Goal: Transaction & Acquisition: Purchase product/service

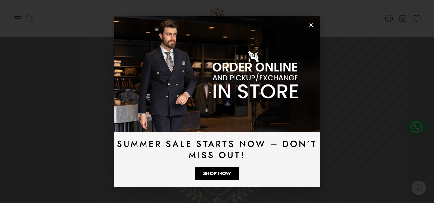
click at [310, 26] on icon "Close" at bounding box center [311, 25] width 5 height 5
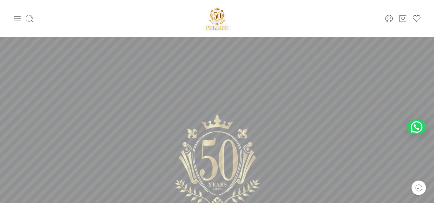
click at [19, 21] on icon at bounding box center [17, 18] width 7 height 5
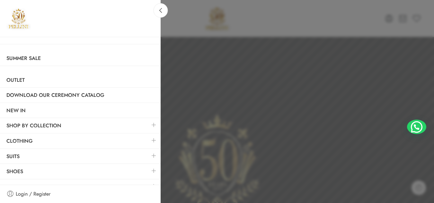
click at [187, 46] on div at bounding box center [217, 101] width 434 height 203
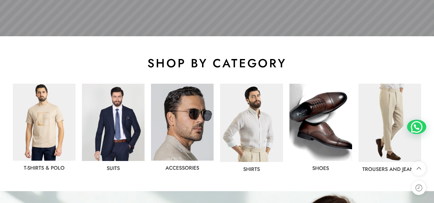
scroll to position [292, 0]
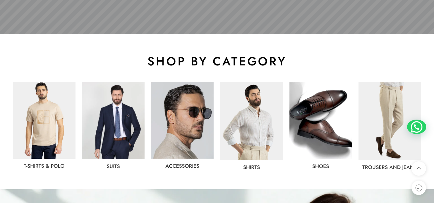
click at [187, 141] on img at bounding box center [182, 120] width 63 height 77
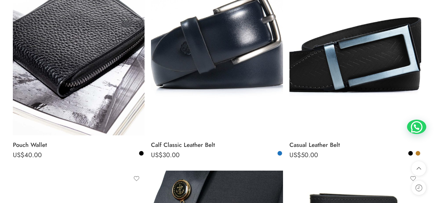
scroll to position [3751, 0]
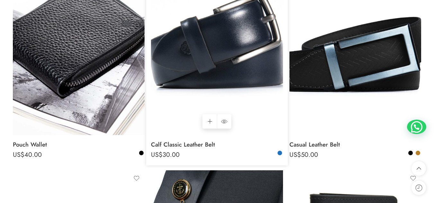
click at [223, 56] on img at bounding box center [217, 47] width 132 height 176
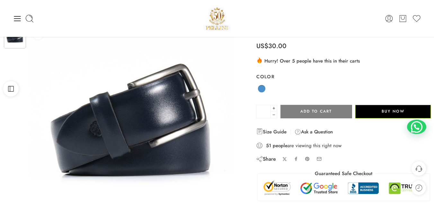
scroll to position [20, 0]
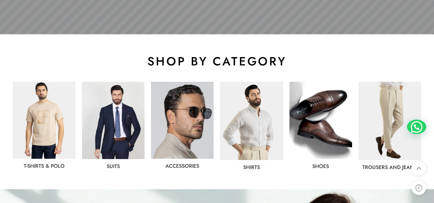
click at [390, 117] on img at bounding box center [390, 121] width 63 height 78
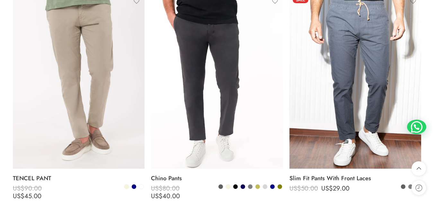
scroll to position [793, 0]
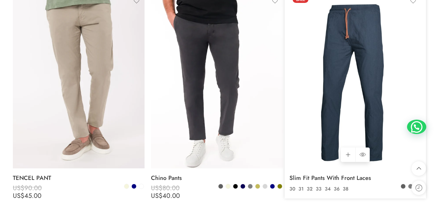
click at [328, 80] on img at bounding box center [356, 81] width 132 height 176
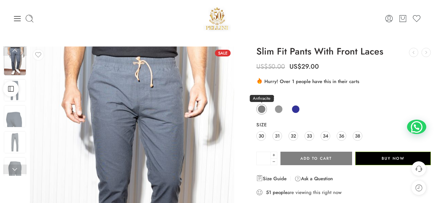
click at [266, 108] on link "Anthracite" at bounding box center [262, 109] width 11 height 11
click at [281, 109] on span at bounding box center [279, 109] width 8 height 8
click at [297, 110] on span at bounding box center [296, 109] width 8 height 8
click at [266, 108] on link "Anthracite" at bounding box center [262, 109] width 11 height 11
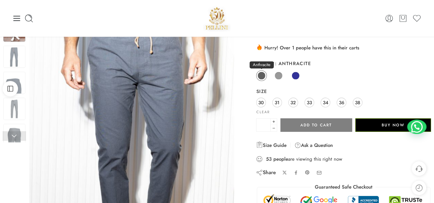
scroll to position [33, 0]
click at [374, 57] on div "Slim Fit Pants With Front Laces Casual Leather Lace Up Sneakers US$ 100.00 Orig…" at bounding box center [344, 144] width 175 height 262
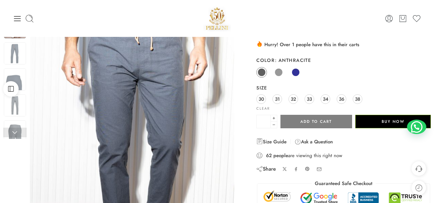
scroll to position [37, 0]
click at [19, 17] on icon at bounding box center [17, 18] width 9 height 9
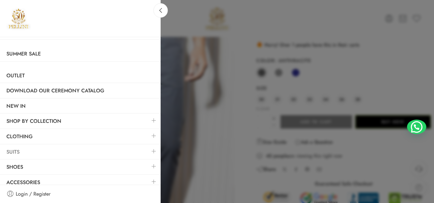
scroll to position [10, 0]
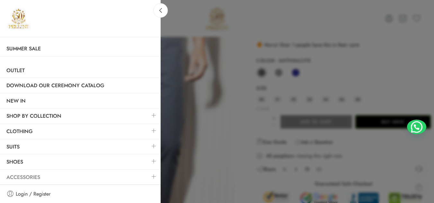
click at [24, 176] on link "Accessories" at bounding box center [80, 177] width 161 height 15
click at [194, 41] on div at bounding box center [217, 101] width 434 height 203
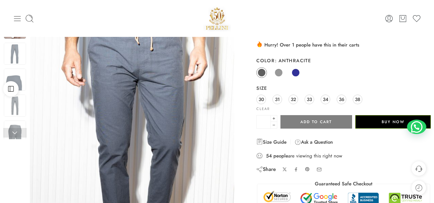
click at [17, 22] on icon at bounding box center [17, 18] width 9 height 9
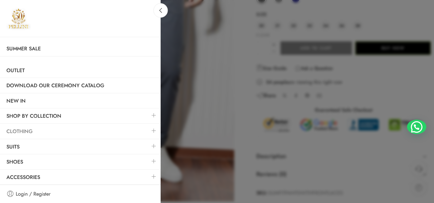
scroll to position [112, 0]
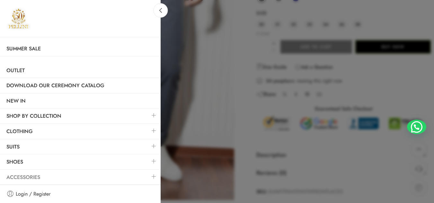
click at [23, 178] on link "Accessories" at bounding box center [80, 177] width 161 height 15
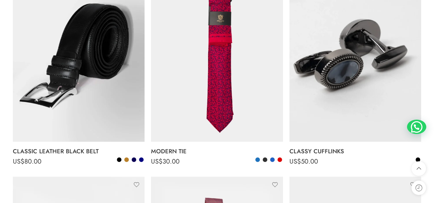
scroll to position [1416, 0]
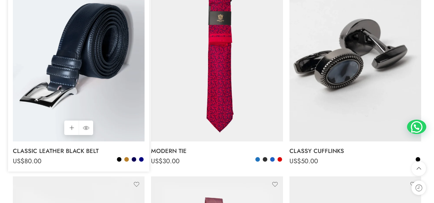
click at [127, 110] on img at bounding box center [79, 54] width 132 height 176
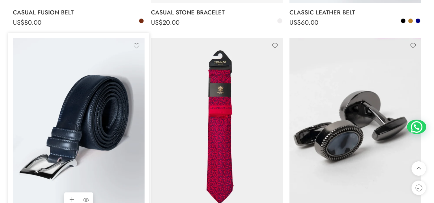
scroll to position [1344, 0]
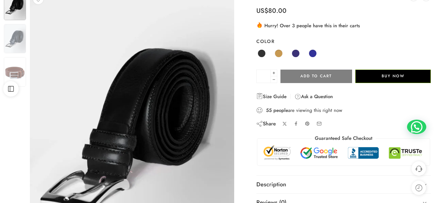
scroll to position [57, 0]
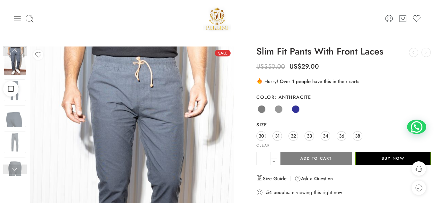
click at [19, 19] on icon at bounding box center [17, 18] width 9 height 9
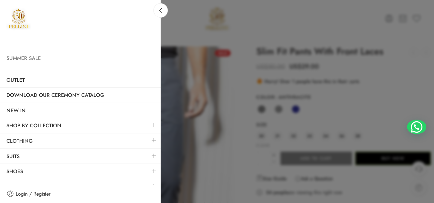
click at [27, 58] on link "Summer Sale" at bounding box center [80, 58] width 161 height 15
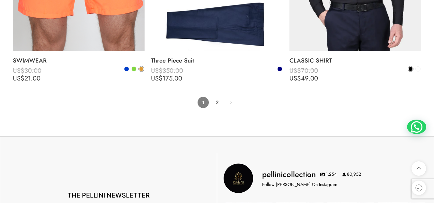
scroll to position [4392, 0]
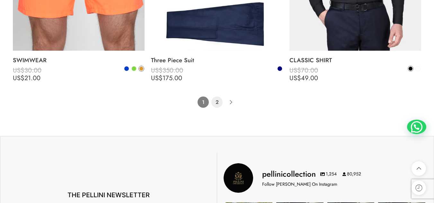
click at [220, 100] on link "2" at bounding box center [217, 102] width 11 height 11
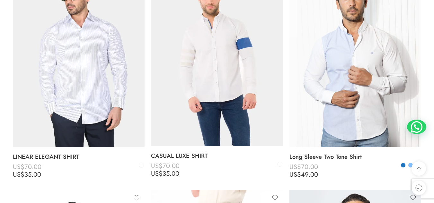
scroll to position [798, 0]
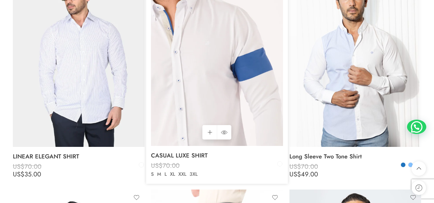
click at [231, 69] on img at bounding box center [217, 59] width 132 height 176
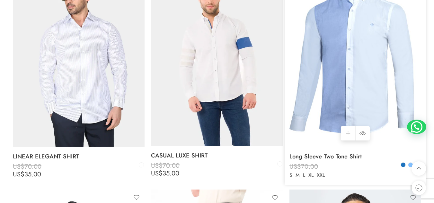
click at [298, 85] on img at bounding box center [356, 59] width 132 height 176
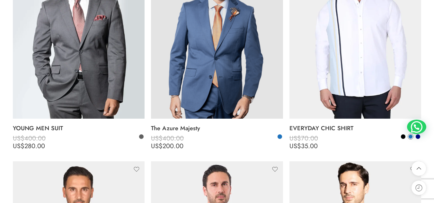
scroll to position [1483, 0]
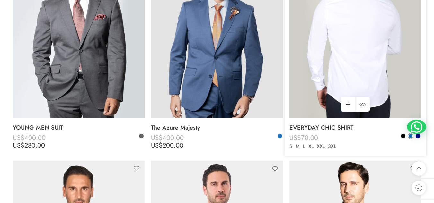
click at [327, 86] on img at bounding box center [356, 30] width 132 height 176
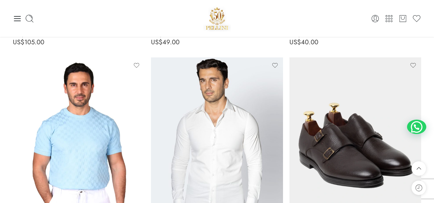
scroll to position [2242, 0]
click at [30, 22] on icon at bounding box center [29, 18] width 9 height 9
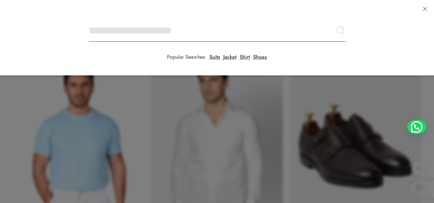
click at [89, 19] on input "Search here" at bounding box center [217, 30] width 257 height 23
type input "*"
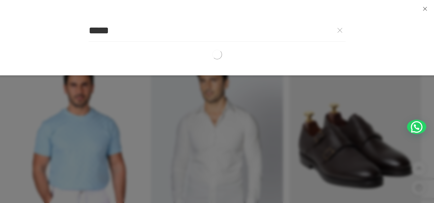
type input "*****"
click button "Search" at bounding box center [0, 0] width 0 height 0
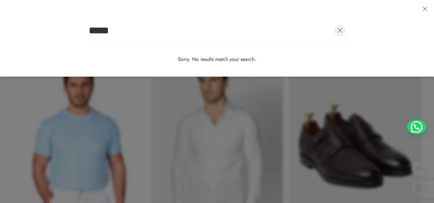
click at [336, 33] on link at bounding box center [340, 31] width 12 height 12
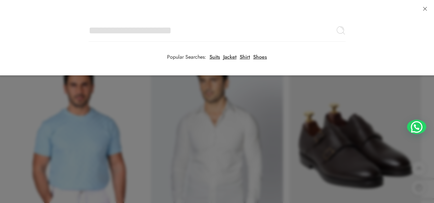
click at [336, 33] on icon at bounding box center [341, 31] width 10 height 10
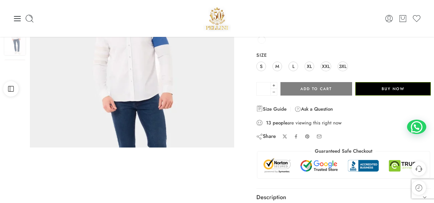
scroll to position [34, 0]
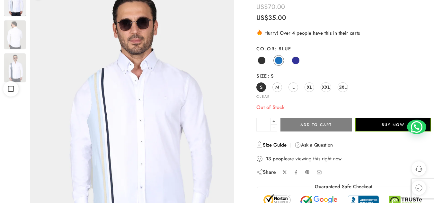
scroll to position [90, 0]
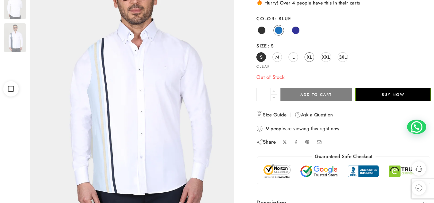
click at [313, 57] on link "XL" at bounding box center [310, 57] width 10 height 10
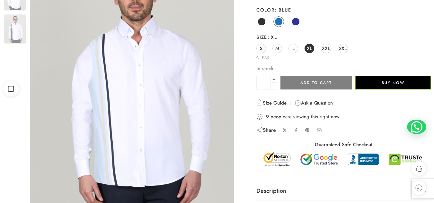
scroll to position [99, 0]
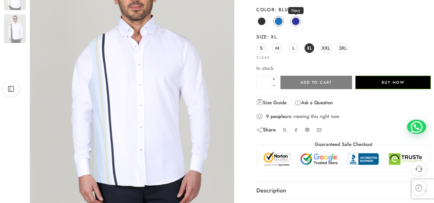
click at [296, 24] on span at bounding box center [296, 21] width 8 height 8
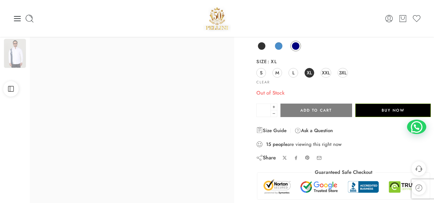
scroll to position [73, 0]
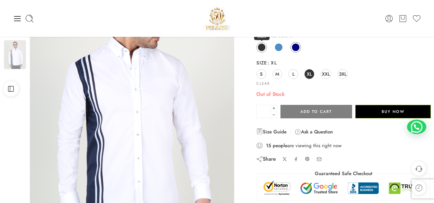
click at [260, 46] on span at bounding box center [262, 47] width 8 height 8
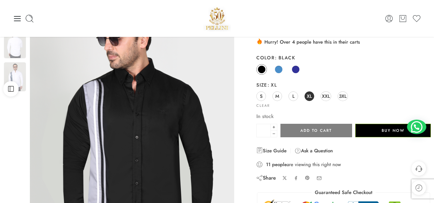
scroll to position [0, 0]
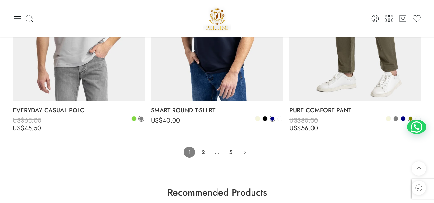
scroll to position [4324, 0]
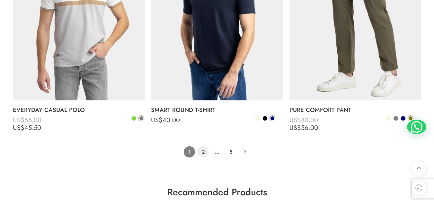
click at [204, 154] on link "2" at bounding box center [203, 152] width 11 height 11
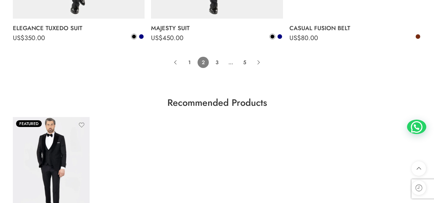
scroll to position [4451, 0]
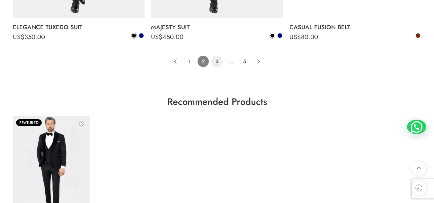
click at [221, 62] on link "3" at bounding box center [217, 61] width 11 height 11
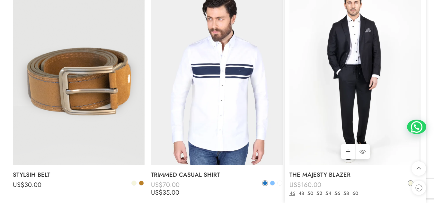
scroll to position [149, 0]
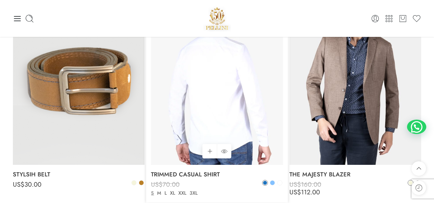
click at [222, 97] on img at bounding box center [217, 77] width 132 height 176
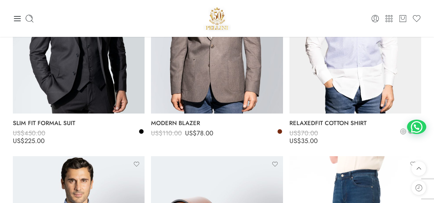
scroll to position [3638, 0]
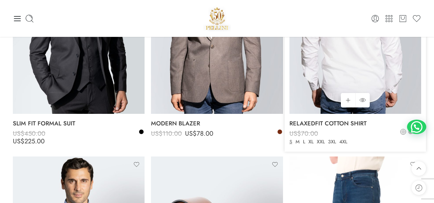
click at [410, 51] on img at bounding box center [356, 26] width 132 height 176
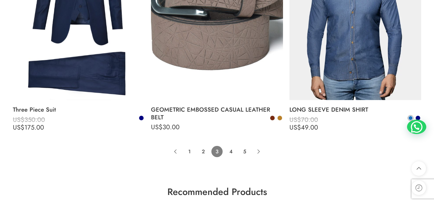
scroll to position [4341, 0]
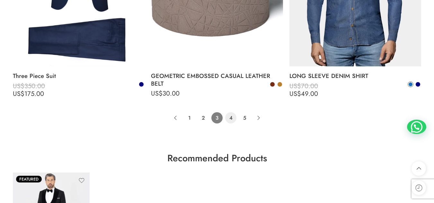
click at [233, 121] on link "4" at bounding box center [230, 118] width 11 height 11
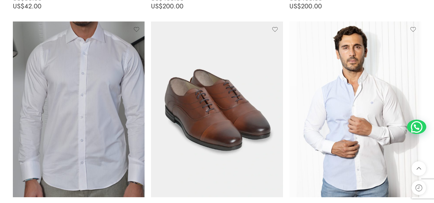
scroll to position [1666, 0]
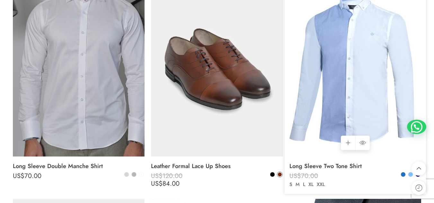
click at [323, 130] on img at bounding box center [356, 69] width 132 height 176
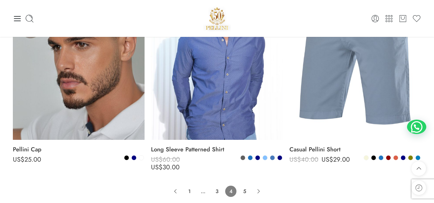
scroll to position [4268, 0]
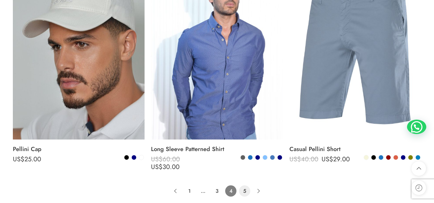
click at [244, 191] on link "5" at bounding box center [244, 191] width 11 height 11
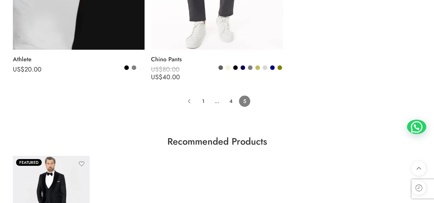
scroll to position [694, 0]
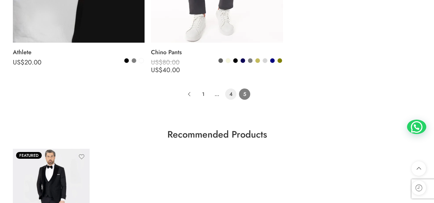
click at [229, 95] on link "4" at bounding box center [230, 94] width 11 height 11
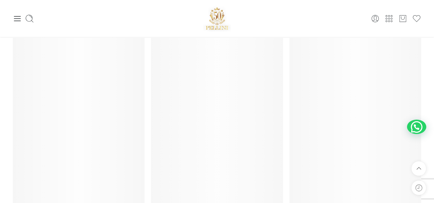
scroll to position [76, 0]
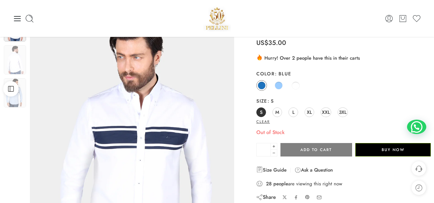
scroll to position [33, 0]
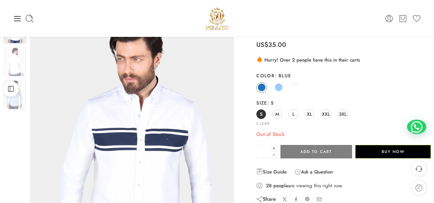
click at [275, 92] on div "Blue Light Blue White" at bounding box center [344, 88] width 175 height 13
click at [278, 89] on span at bounding box center [279, 88] width 8 height 8
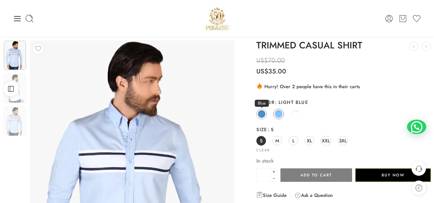
scroll to position [0, 0]
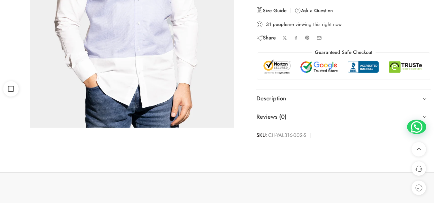
scroll to position [192, 0]
click at [421, 98] on icon at bounding box center [424, 98] width 9 height 9
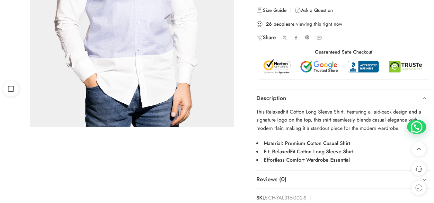
click at [421, 98] on icon at bounding box center [424, 98] width 9 height 9
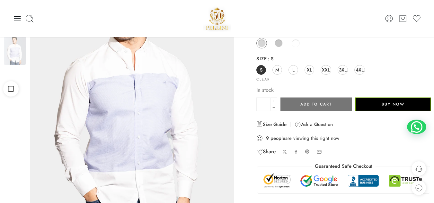
scroll to position [75, 0]
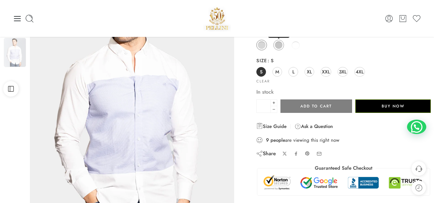
click at [281, 46] on span at bounding box center [279, 45] width 8 height 8
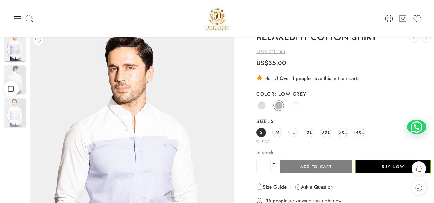
scroll to position [14, 0]
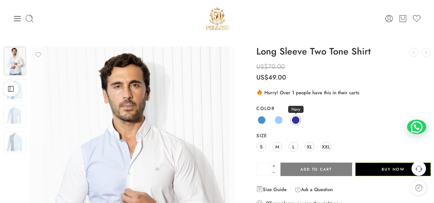
click at [298, 122] on span at bounding box center [296, 120] width 8 height 8
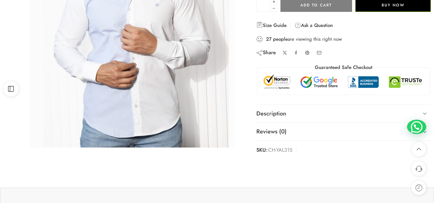
scroll to position [71, 0]
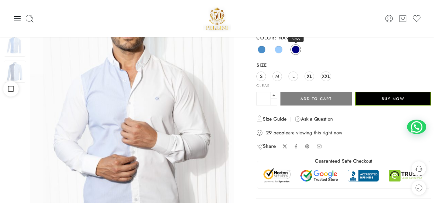
click at [295, 51] on span at bounding box center [296, 50] width 8 height 8
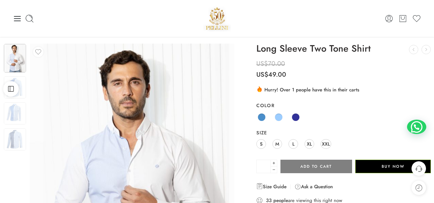
scroll to position [0, 0]
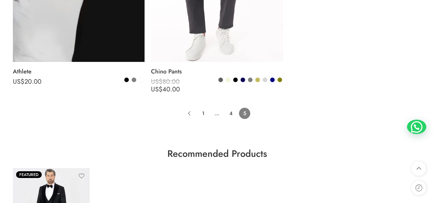
scroll to position [675, 0]
click at [231, 111] on link "4" at bounding box center [230, 113] width 11 height 11
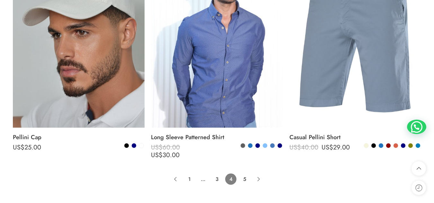
scroll to position [4343, 0]
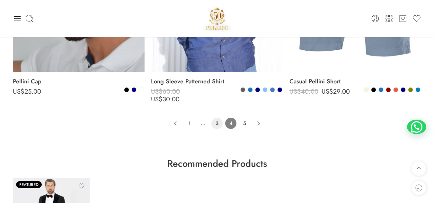
click at [214, 125] on link "3" at bounding box center [217, 123] width 11 height 11
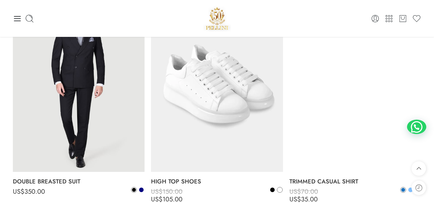
scroll to position [361, 0]
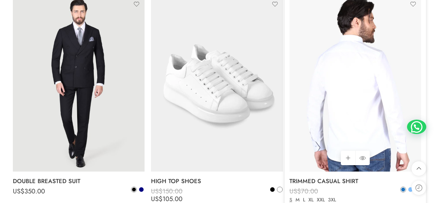
click at [344, 118] on img at bounding box center [356, 84] width 132 height 176
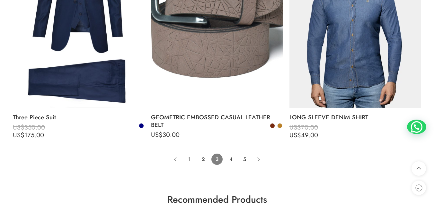
scroll to position [4300, 0]
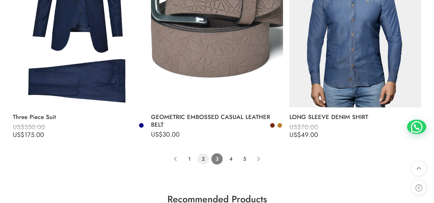
click at [201, 158] on link "2" at bounding box center [203, 159] width 11 height 11
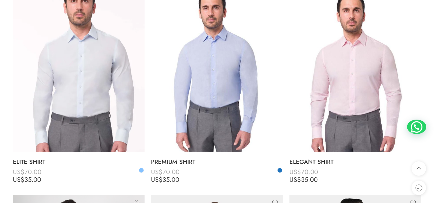
scroll to position [2786, 0]
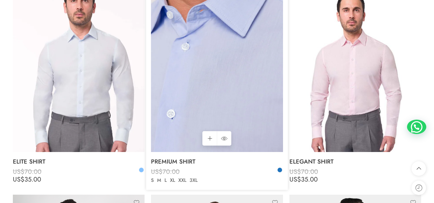
click at [243, 96] on img at bounding box center [217, 65] width 132 height 176
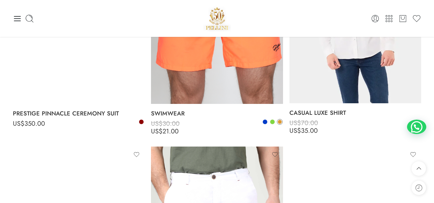
scroll to position [3271, 0]
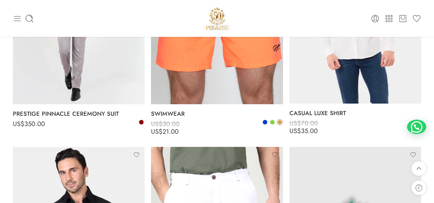
drag, startPoint x: 29, startPoint y: 61, endPoint x: 14, endPoint y: 20, distance: 43.8
click at [14, 20] on icon at bounding box center [17, 18] width 9 height 9
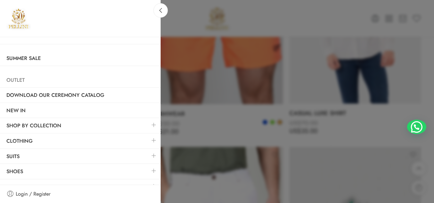
click at [24, 77] on link "Outlet" at bounding box center [80, 80] width 161 height 15
click at [25, 62] on link "Summer Sale" at bounding box center [80, 58] width 161 height 15
click at [30, 61] on link "Summer Sale" at bounding box center [80, 58] width 161 height 15
click at [19, 58] on link "Summer Sale" at bounding box center [80, 58] width 161 height 15
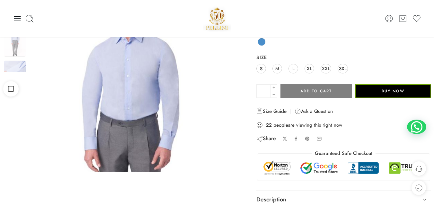
scroll to position [53, 0]
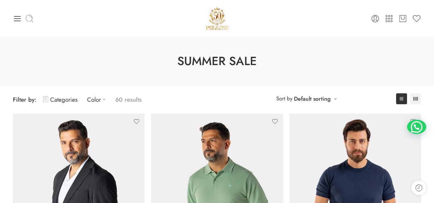
click at [28, 17] on icon at bounding box center [29, 18] width 9 height 9
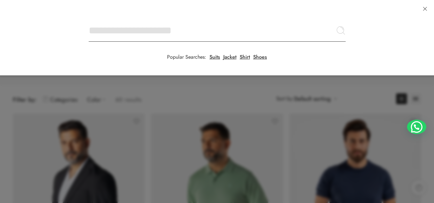
click at [89, 19] on input "Search here" at bounding box center [217, 30] width 257 height 23
type input "*"
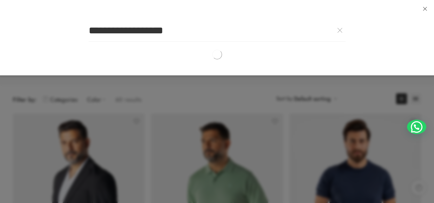
type input "**********"
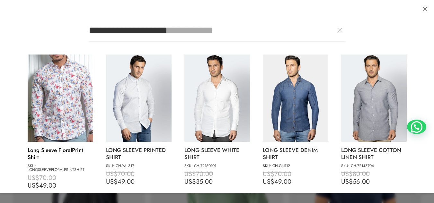
click at [41, 130] on img at bounding box center [61, 98] width 66 height 87
type input "**********"
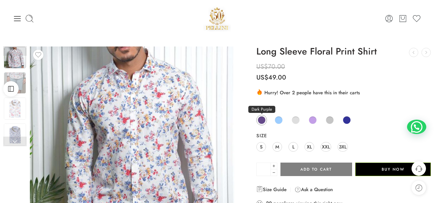
click at [261, 119] on span at bounding box center [262, 120] width 8 height 8
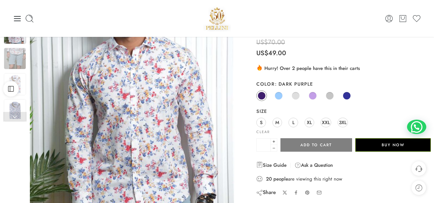
scroll to position [24, 0]
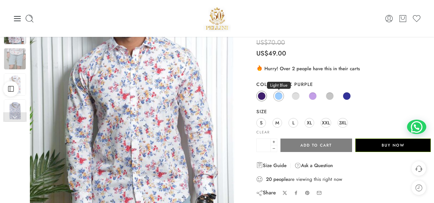
click at [282, 94] on span at bounding box center [278, 96] width 7 height 7
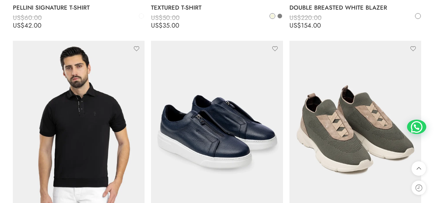
scroll to position [1385, 0]
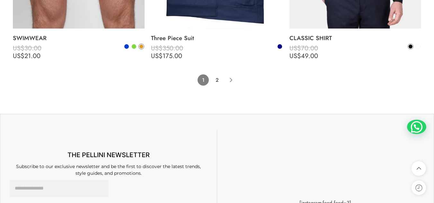
scroll to position [4415, 0]
click at [216, 80] on link "2" at bounding box center [217, 79] width 11 height 11
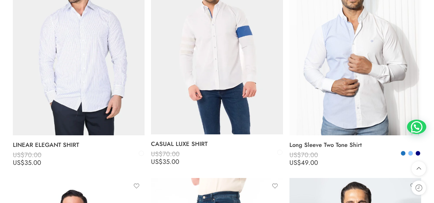
scroll to position [810, 0]
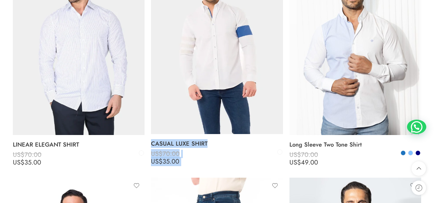
drag, startPoint x: 287, startPoint y: 127, endPoint x: 149, endPoint y: 79, distance: 145.6
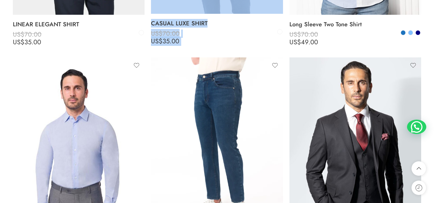
scroll to position [931, 0]
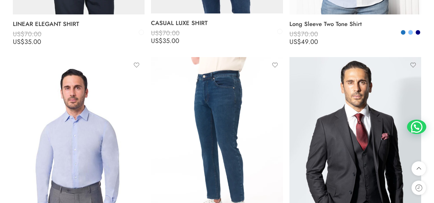
click at [286, 170] on li "Select options SLIM FIT FORMAL SUIT US$ 450.00 US$ 225.00 US$ 450.00 US$ 225.00…" at bounding box center [355, 164] width 138 height 215
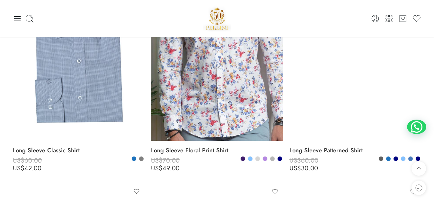
scroll to position [3209, 0]
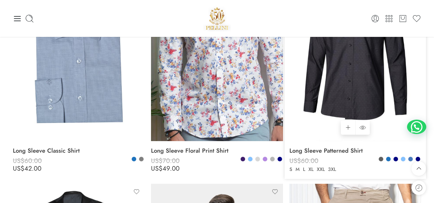
click at [361, 80] on img at bounding box center [356, 54] width 132 height 176
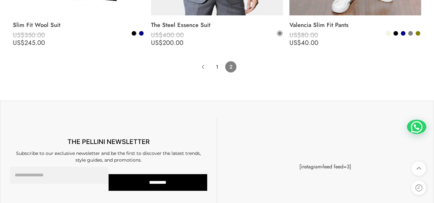
scroll to position [3553, 0]
click at [202, 64] on icon "Product Pagination" at bounding box center [203, 66] width 11 height 11
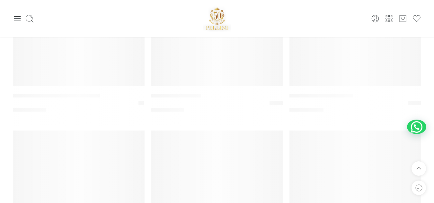
scroll to position [50, 0]
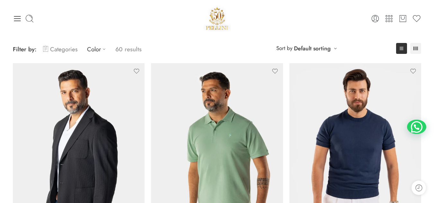
drag, startPoint x: 72, startPoint y: 48, endPoint x: 67, endPoint y: 50, distance: 6.0
click at [67, 50] on link "Categories" at bounding box center [60, 49] width 34 height 15
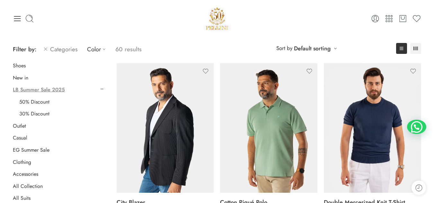
click at [67, 50] on link "Categories" at bounding box center [60, 49] width 34 height 15
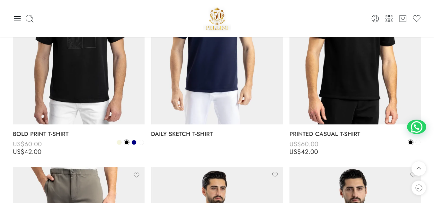
scroll to position [1693, 0]
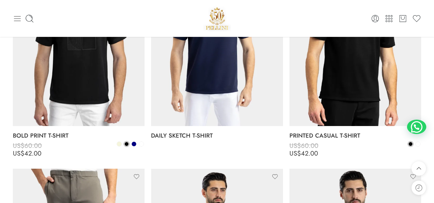
click at [19, 19] on icon at bounding box center [17, 18] width 9 height 9
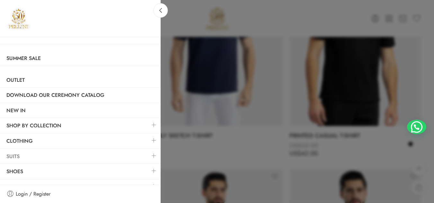
click at [8, 159] on link "Suits" at bounding box center [80, 156] width 161 height 15
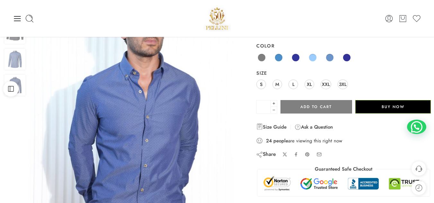
scroll to position [63, 0]
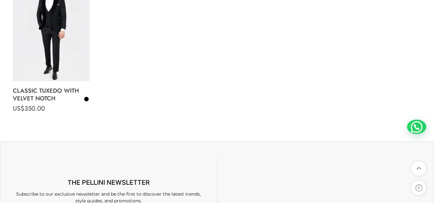
scroll to position [2317, 0]
click at [118, 64] on div "Featured Select options CLASSIC TUXEDO WITH VELVET NOTCH US$ 350.00 US$ 350.00 …" at bounding box center [217, 50] width 415 height 150
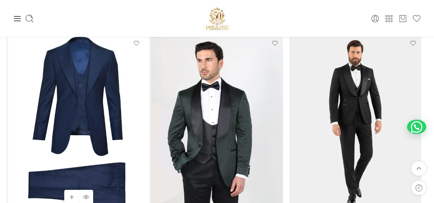
scroll to position [1359, 0]
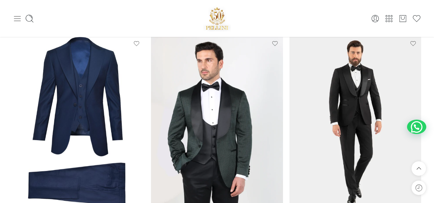
click at [21, 16] on icon at bounding box center [17, 18] width 9 height 9
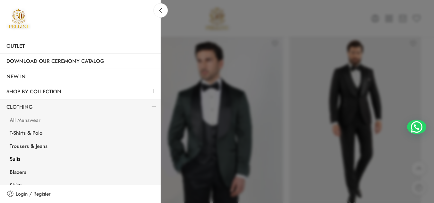
scroll to position [34, 0]
click at [14, 158] on link "Suits" at bounding box center [82, 159] width 158 height 13
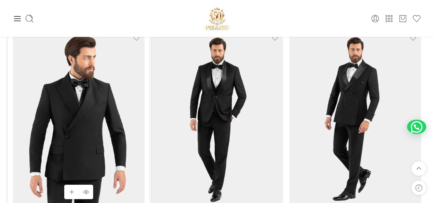
scroll to position [285, 0]
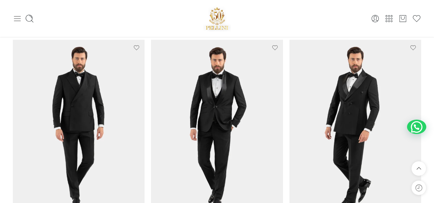
click at [17, 22] on icon at bounding box center [17, 18] width 9 height 9
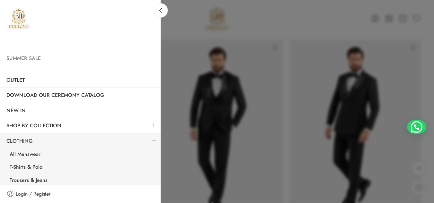
click at [36, 57] on link "Summer Sale" at bounding box center [80, 58] width 161 height 15
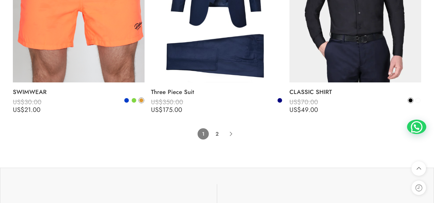
scroll to position [4361, 0]
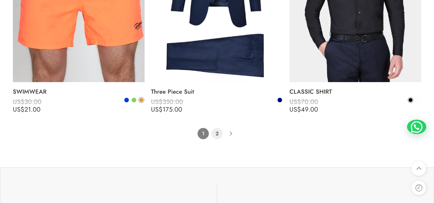
click at [215, 133] on link "2" at bounding box center [217, 133] width 11 height 11
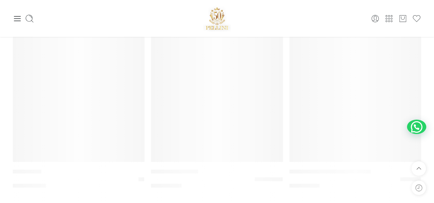
scroll to position [50, 0]
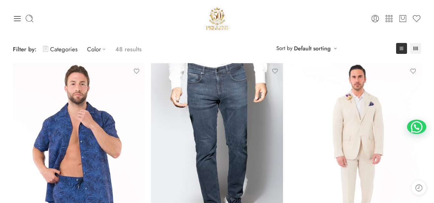
click at [69, 48] on link "Categories" at bounding box center [60, 49] width 34 height 15
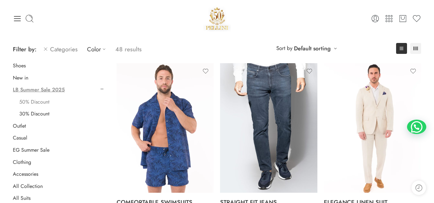
click at [38, 104] on link "50% Discount" at bounding box center [34, 102] width 30 height 6
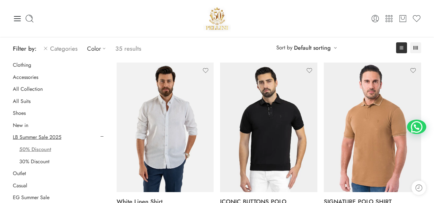
scroll to position [50, 0]
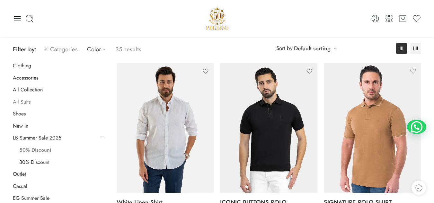
click at [25, 104] on link "All Suits" at bounding box center [22, 102] width 18 height 6
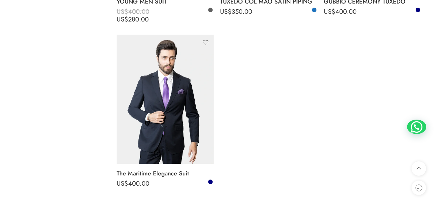
scroll to position [1609, 0]
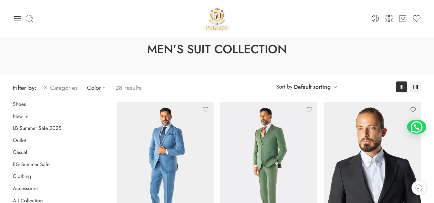
scroll to position [0, 0]
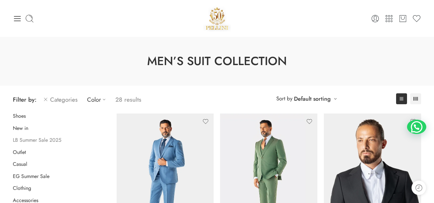
click at [56, 141] on link "LB Summer Sale 2025" at bounding box center [37, 140] width 49 height 6
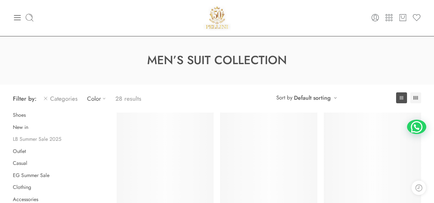
scroll to position [50, 0]
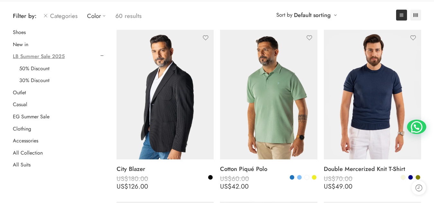
scroll to position [84, 0]
click at [37, 152] on link "All Collection" at bounding box center [28, 153] width 30 height 6
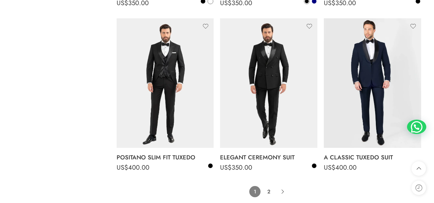
scroll to position [3353, 0]
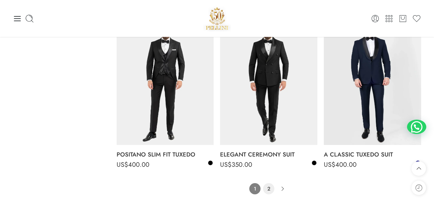
click at [268, 184] on link "2" at bounding box center [268, 189] width 11 height 11
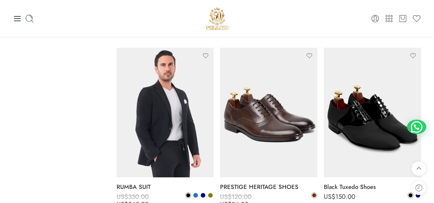
scroll to position [2466, 0]
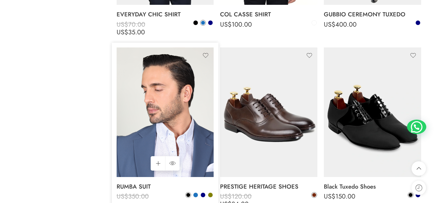
click at [169, 84] on img at bounding box center [165, 113] width 97 height 130
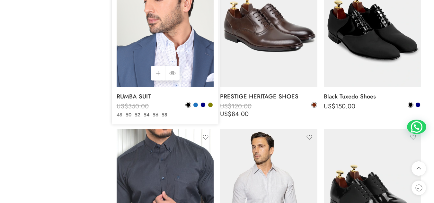
scroll to position [2557, 0]
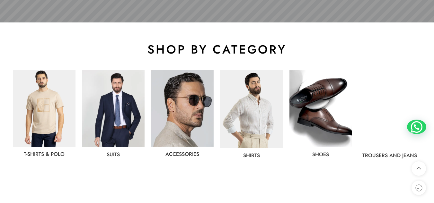
scroll to position [304, 0]
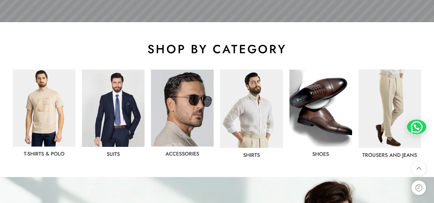
click at [112, 130] on img at bounding box center [113, 108] width 63 height 77
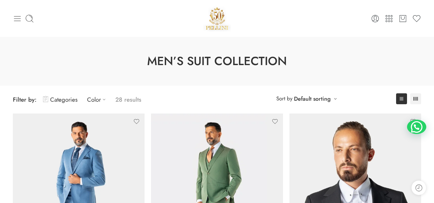
click at [14, 22] on icon at bounding box center [17, 18] width 9 height 9
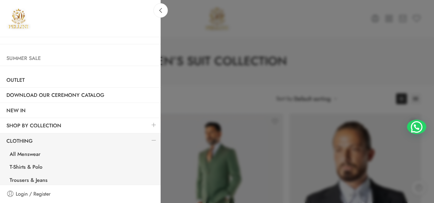
click at [32, 59] on link "Summer Sale" at bounding box center [80, 58] width 161 height 15
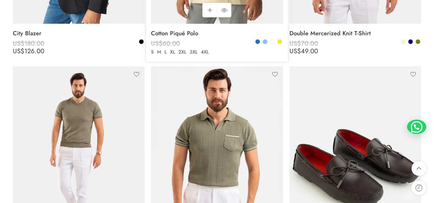
scroll to position [199, 0]
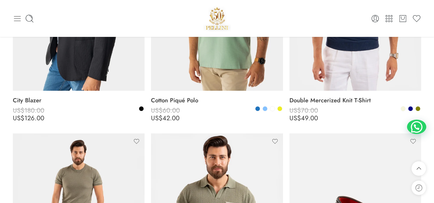
click at [19, 19] on icon at bounding box center [17, 18] width 9 height 9
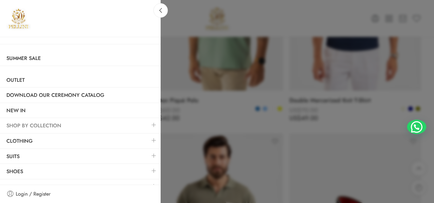
scroll to position [10, 0]
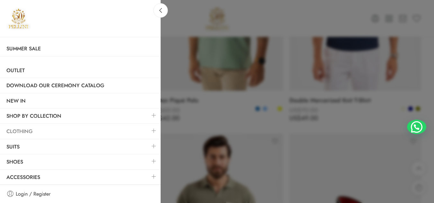
click at [44, 134] on link "Clothing" at bounding box center [80, 131] width 161 height 15
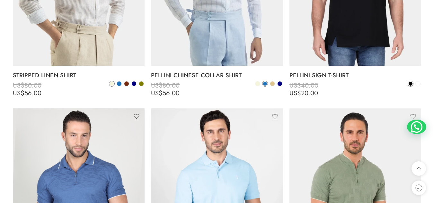
scroll to position [2640, 0]
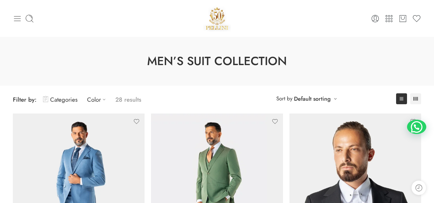
click at [16, 22] on icon at bounding box center [17, 18] width 9 height 9
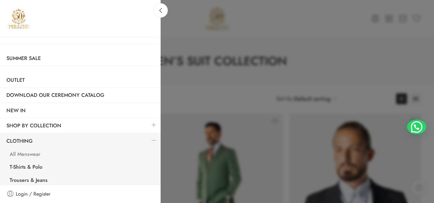
click at [33, 152] on link "All Menswear" at bounding box center [82, 155] width 158 height 13
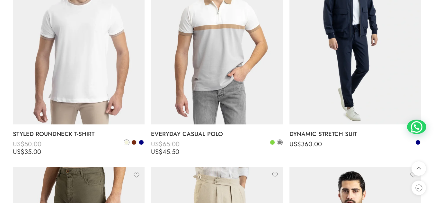
scroll to position [2555, 0]
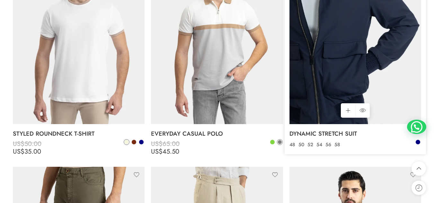
click at [383, 33] on img at bounding box center [356, 37] width 132 height 176
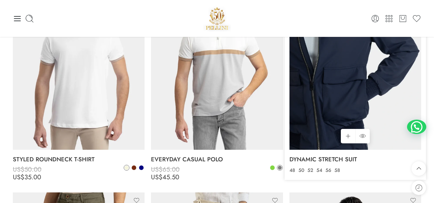
drag, startPoint x: 352, startPoint y: 117, endPoint x: 355, endPoint y: 115, distance: 3.3
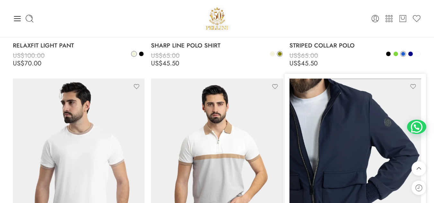
scroll to position [2424, 0]
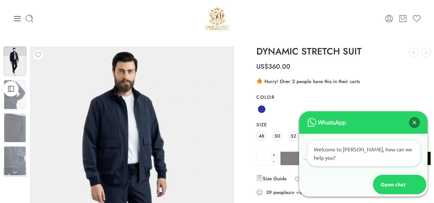
click at [415, 126] on div "Close" at bounding box center [414, 122] width 11 height 11
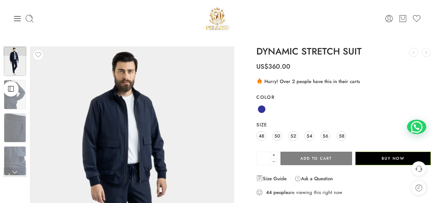
drag, startPoint x: 211, startPoint y: 100, endPoint x: 250, endPoint y: 34, distance: 76.2
click at [250, 34] on div "0 Cart 0 Cart 0 Wishlist Search here" at bounding box center [217, 18] width 434 height 37
